Goal: Task Accomplishment & Management: Use online tool/utility

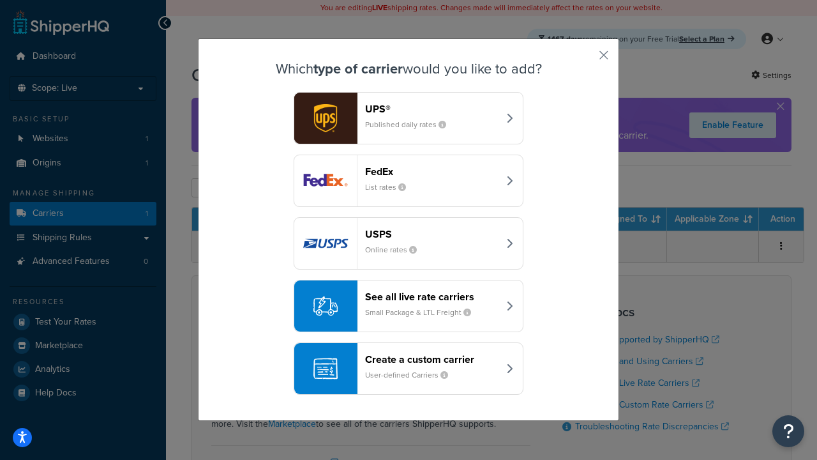
click at [409, 368] on div "Create a custom carrier User-defined Carriers" at bounding box center [431, 368] width 133 height 31
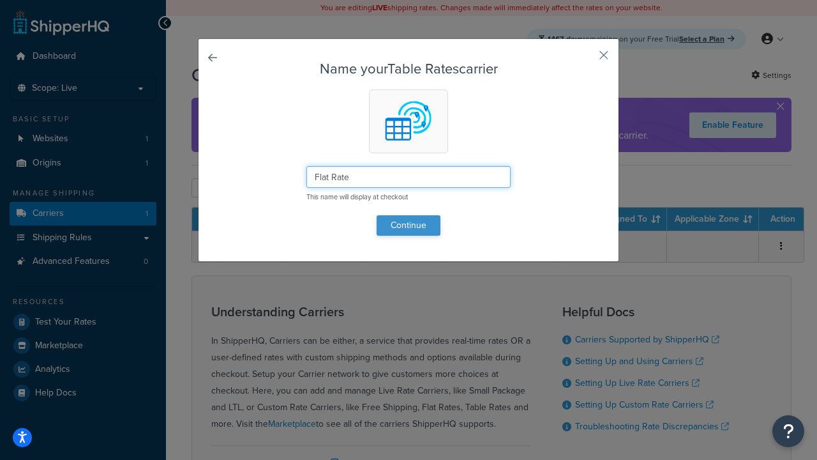
type input "Flat Rate"
click at [409, 225] on button "Continue" at bounding box center [409, 225] width 64 height 20
